Goal: Information Seeking & Learning: Understand process/instructions

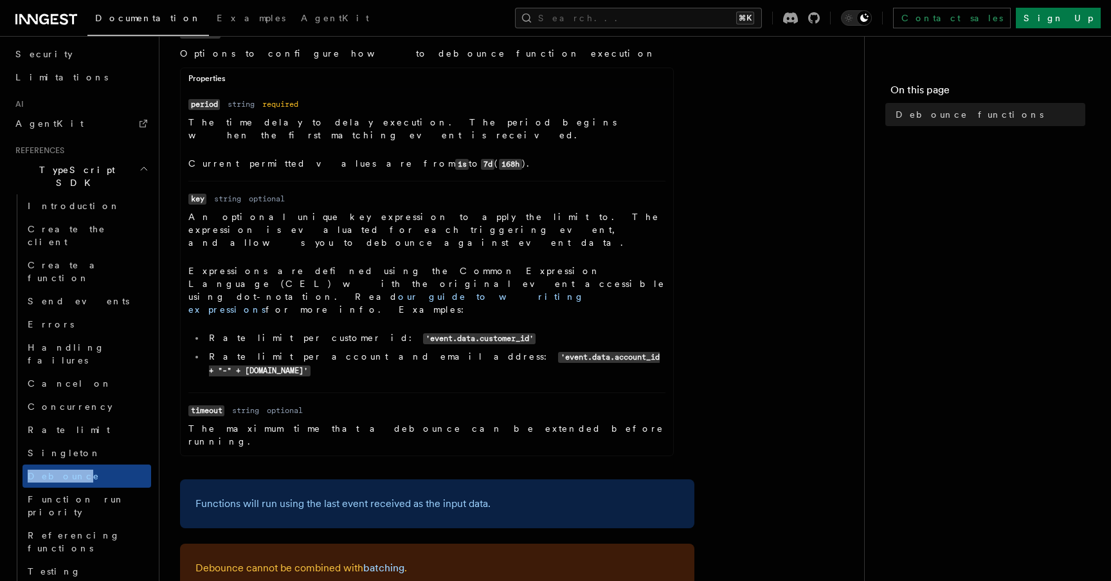
scroll to position [632, 0]
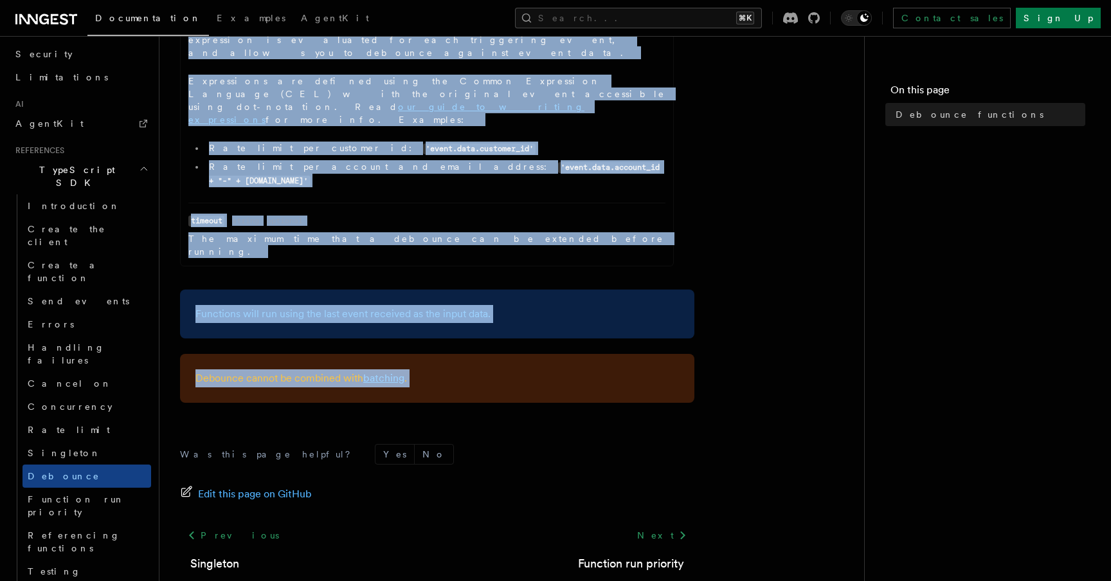
drag, startPoint x: 174, startPoint y: 80, endPoint x: 285, endPoint y: 336, distance: 279.2
click at [285, 336] on div "References TypeScript SDK Debounce functions v3.1.0+ Debounce delays a function…" at bounding box center [532, 13] width 746 height 1290
copy article "Debounce functions v3.1.0+ Debounce delays a function run for the given period …"
click at [780, 132] on article "References TypeScript SDK Debounce functions v3.1.0+ Debounce delays a function…" at bounding box center [511, 41] width 663 height 1233
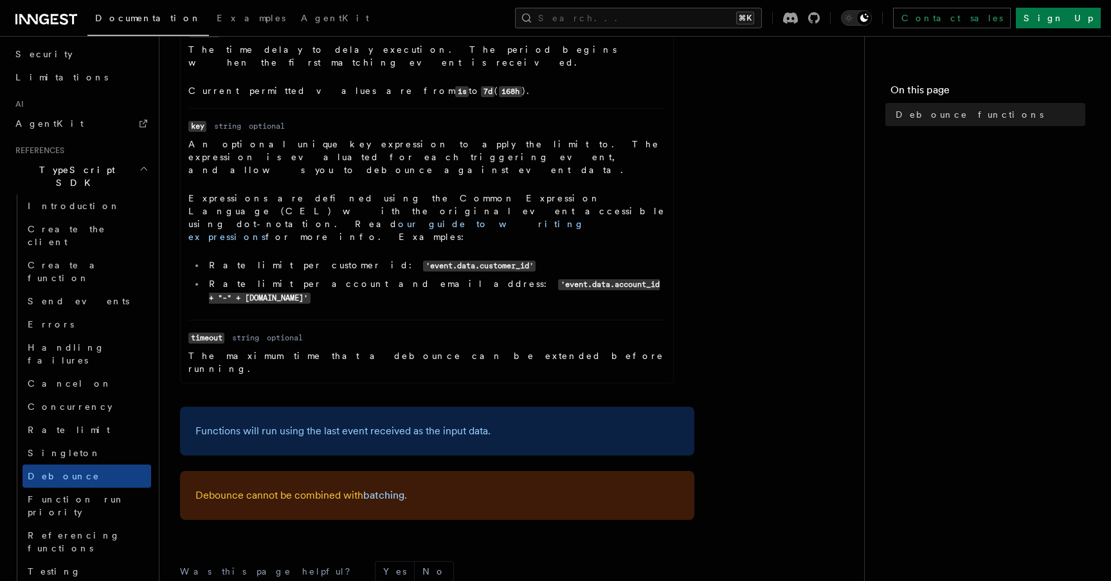
scroll to position [0, 0]
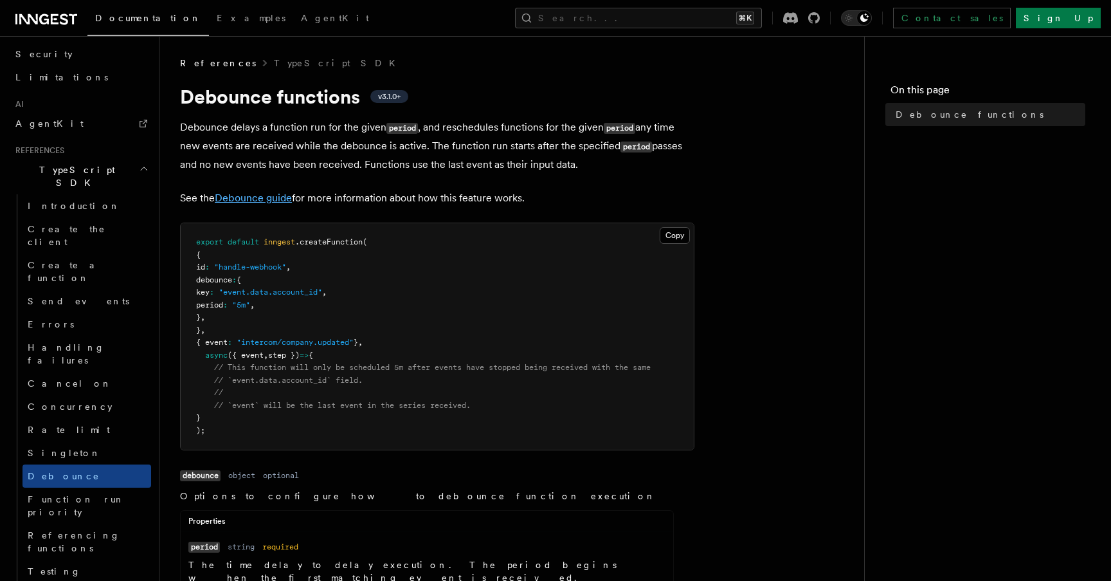
click at [275, 201] on link "Debounce guide" at bounding box center [253, 198] width 77 height 12
